Goal: Task Accomplishment & Management: Manage account settings

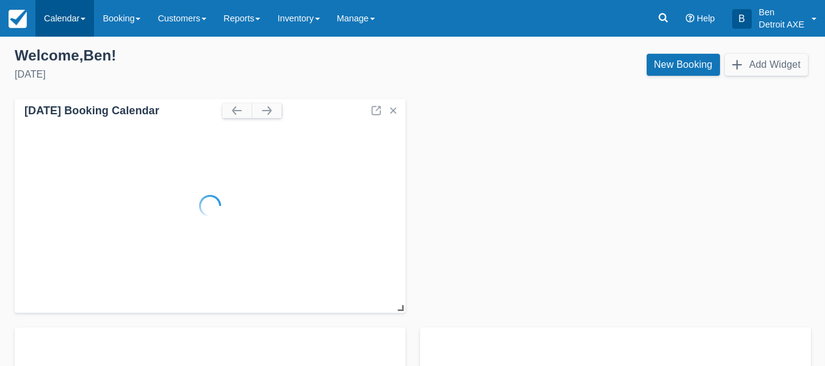
click at [72, 24] on link "Calendar" at bounding box center [64, 18] width 59 height 37
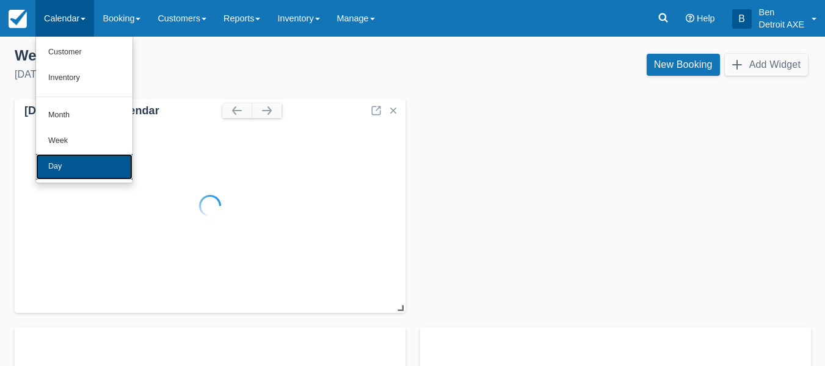
click at [73, 164] on link "Day" at bounding box center [84, 167] width 96 height 26
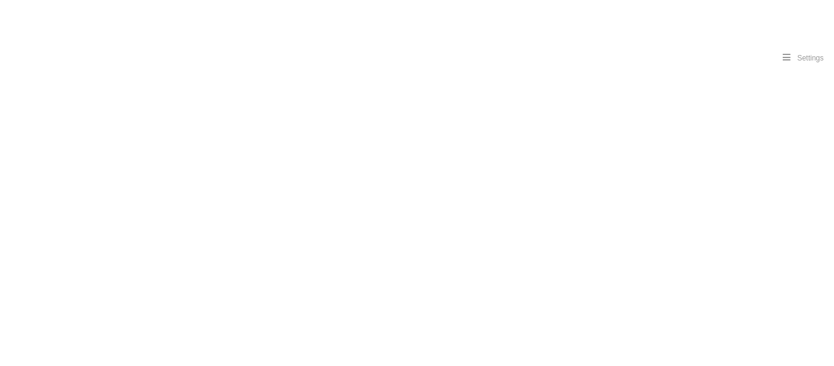
select select
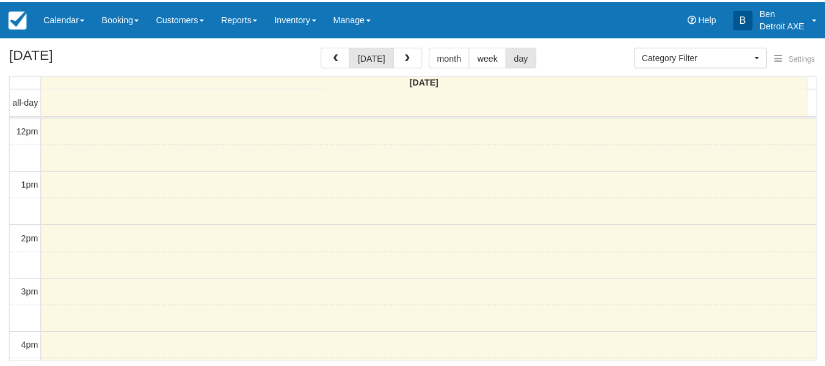
scroll to position [324, 0]
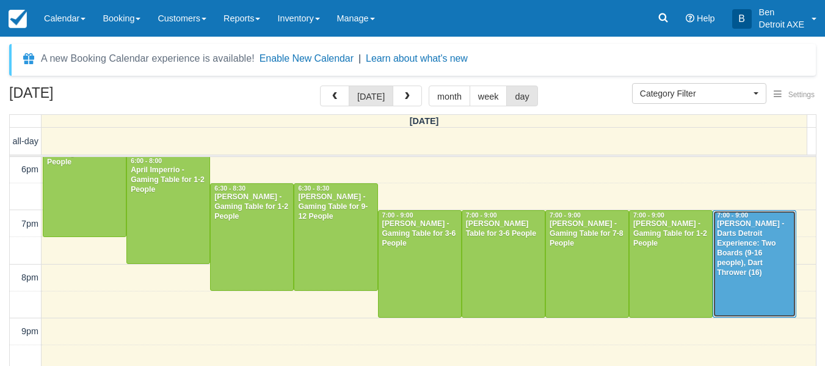
click at [747, 244] on div "[PERSON_NAME] - Darts Detroit Experience: Two Boards (9-16 people), Dart Throwe…" at bounding box center [754, 248] width 76 height 58
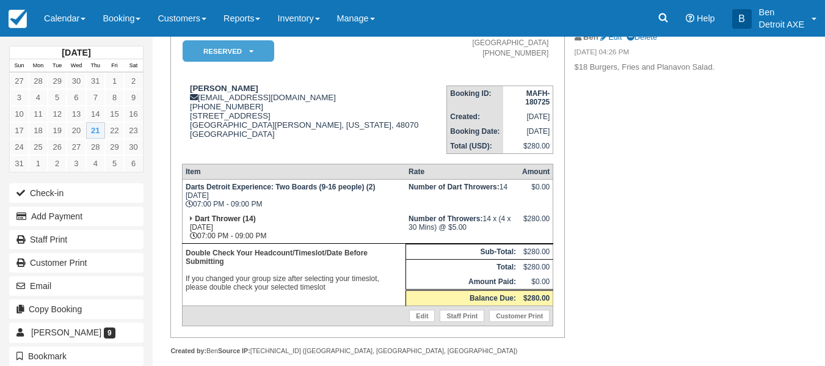
scroll to position [128, 0]
